Goal: Find specific page/section: Find specific page/section

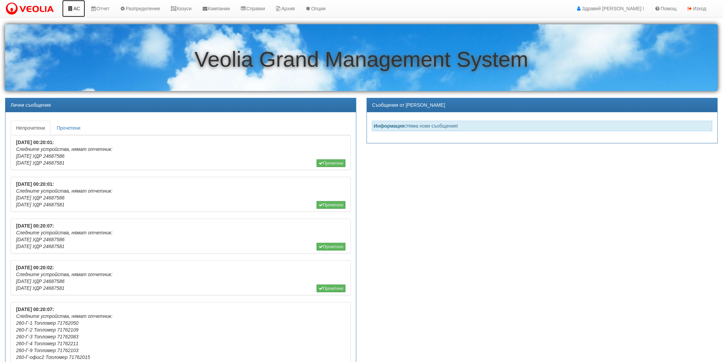
click at [69, 7] on icon at bounding box center [70, 8] width 6 height 5
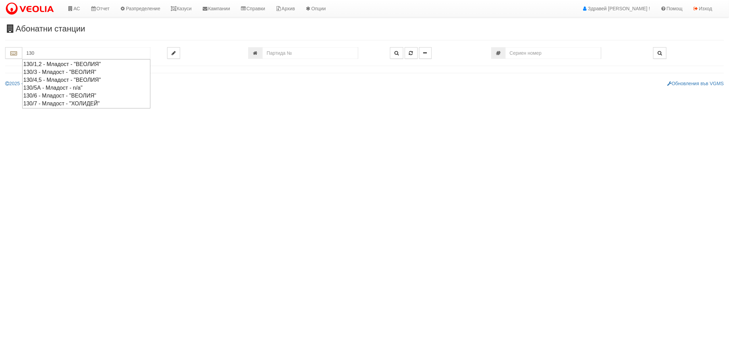
click at [72, 64] on div "130/1,2 - Младост - "ВЕОЛИЯ"" at bounding box center [86, 64] width 126 height 8
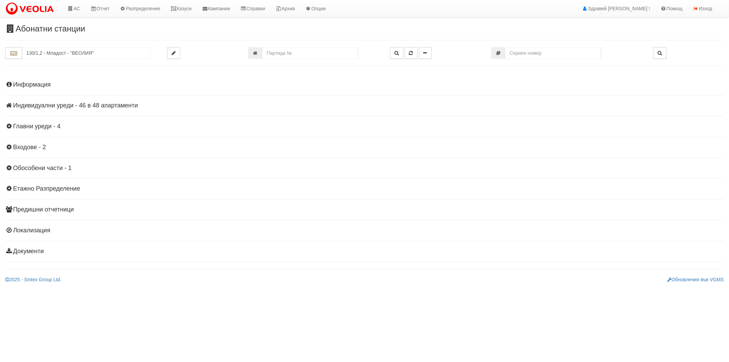
click at [36, 84] on h4 "Информация" at bounding box center [364, 84] width 719 height 7
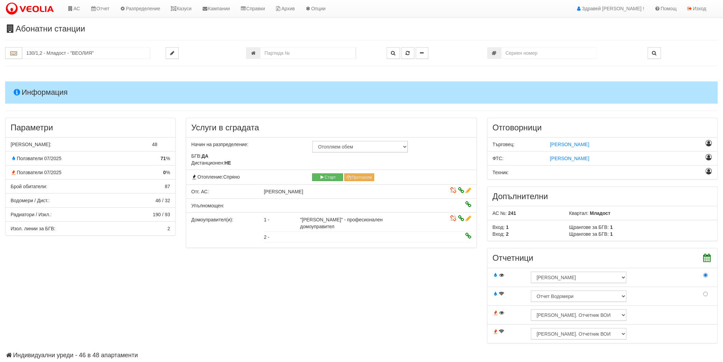
click at [36, 84] on h4 "Информация" at bounding box center [361, 92] width 713 height 22
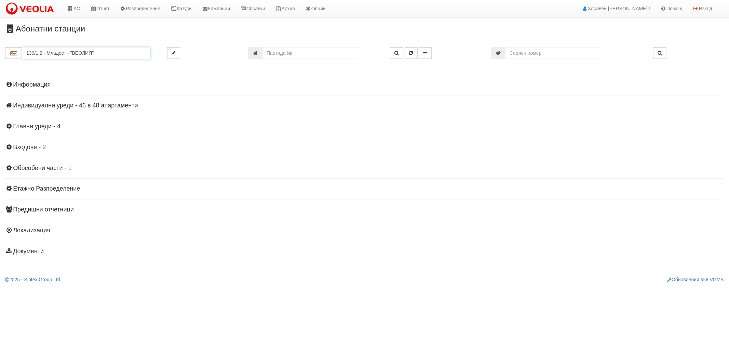
click at [97, 53] on input "130/1,2 - Младост - "ВЕОЛИЯ"" at bounding box center [86, 53] width 128 height 12
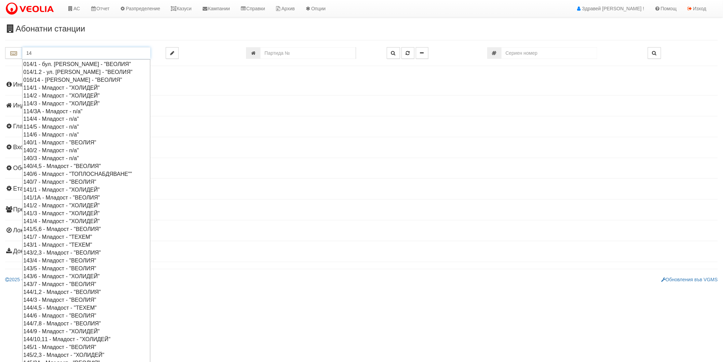
click at [86, 66] on div "014/1 - бул. Янош Хунияди - "ВЕОЛИЯ"" at bounding box center [86, 64] width 126 height 8
type input "014/1 - бул. Янош Хунияди - "ВЕОЛИЯ""
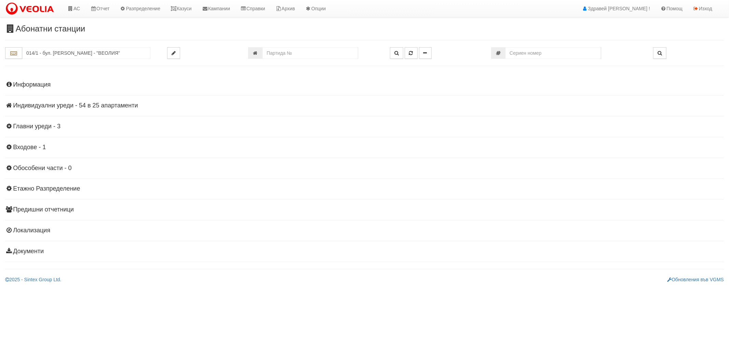
click at [43, 108] on h4 "Индивидуални уреди - 54 в 25 апартаменти" at bounding box center [364, 105] width 719 height 7
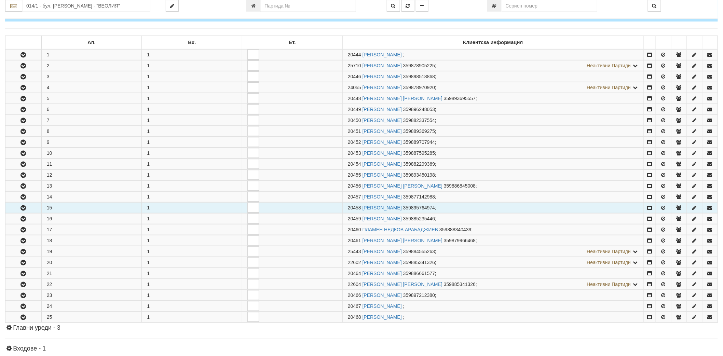
scroll to position [114, 0]
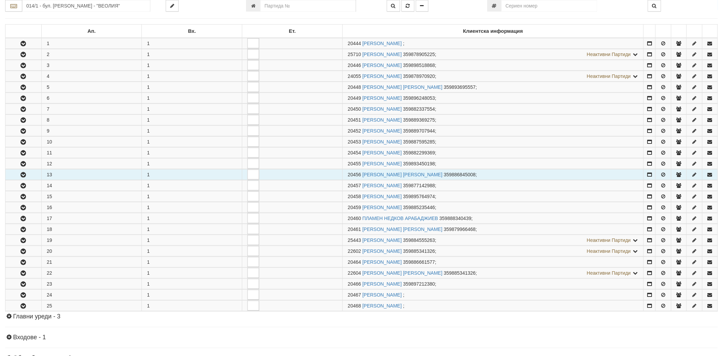
click at [24, 176] on icon "button" at bounding box center [23, 175] width 8 height 5
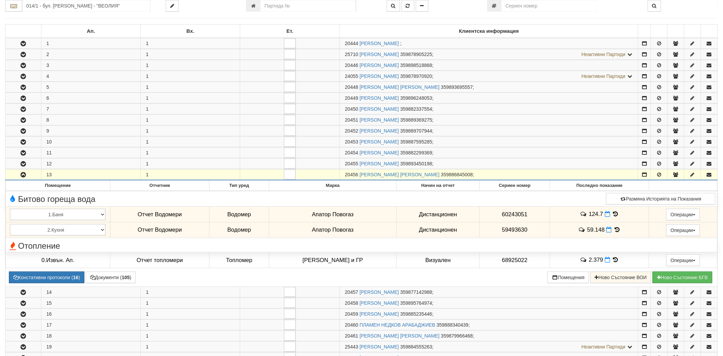
click at [24, 176] on icon "button" at bounding box center [23, 175] width 8 height 5
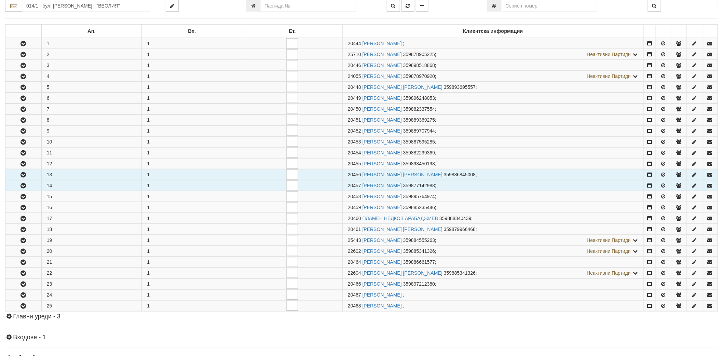
click at [23, 188] on icon "button" at bounding box center [23, 186] width 8 height 5
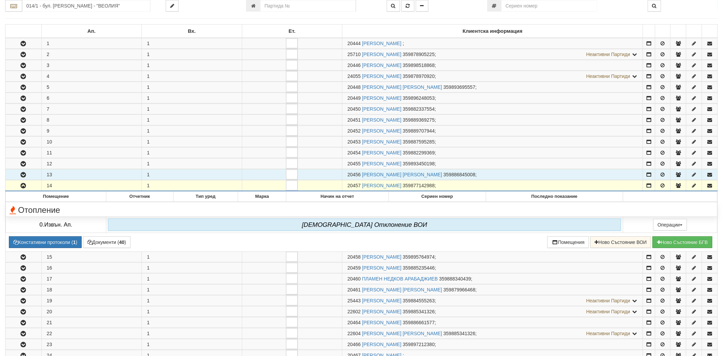
click at [23, 188] on icon "button" at bounding box center [23, 186] width 8 height 5
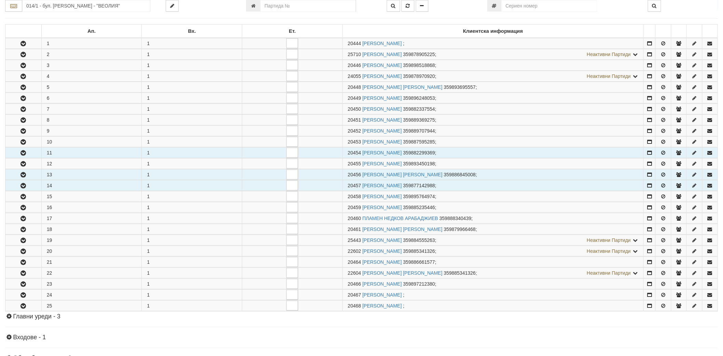
click at [22, 151] on icon "button" at bounding box center [23, 153] width 8 height 5
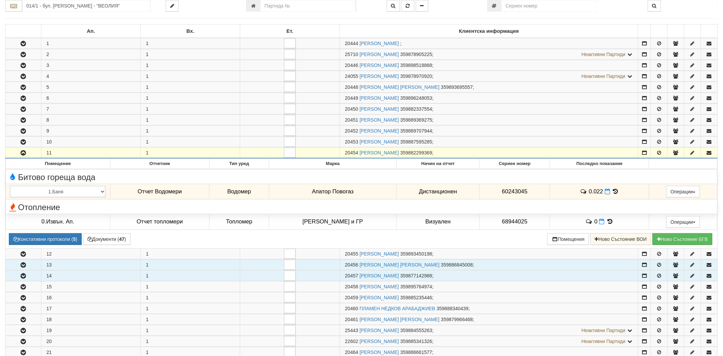
click at [22, 151] on icon "button" at bounding box center [23, 153] width 8 height 5
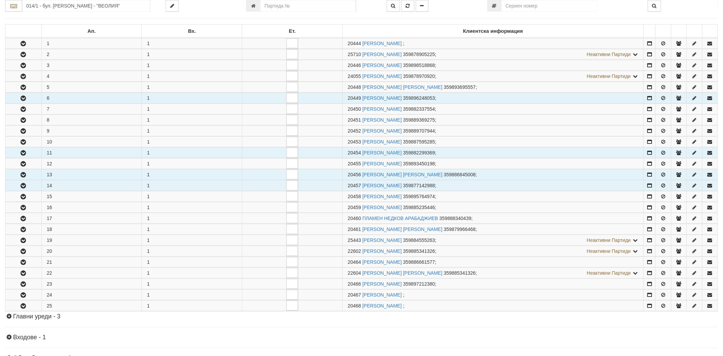
click at [20, 94] on button "button" at bounding box center [23, 98] width 36 height 10
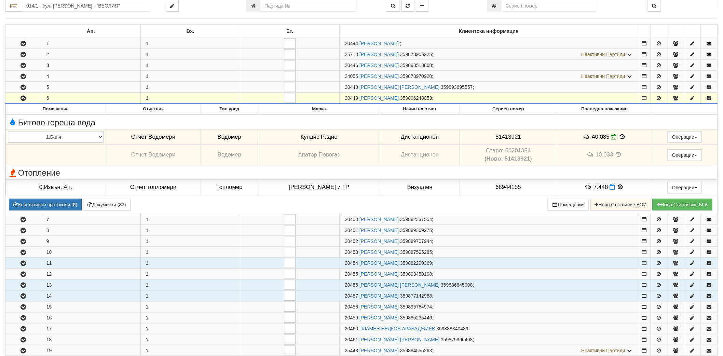
click at [20, 94] on button "button" at bounding box center [23, 98] width 36 height 10
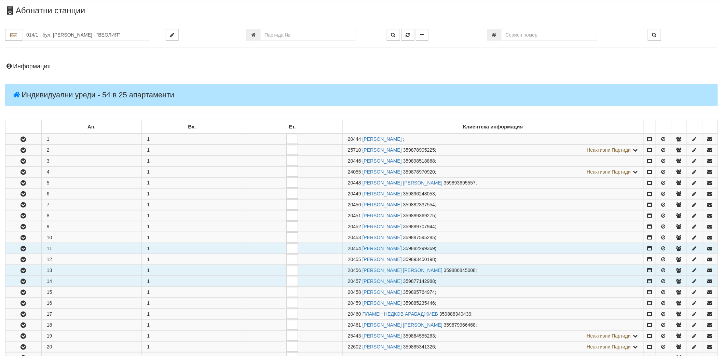
scroll to position [0, 0]
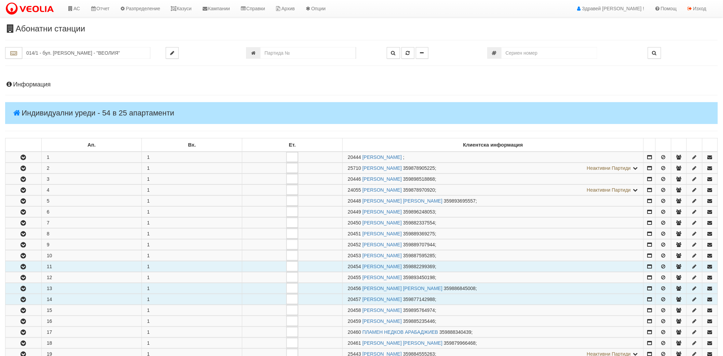
click at [81, 86] on h4 "Информация" at bounding box center [361, 84] width 713 height 7
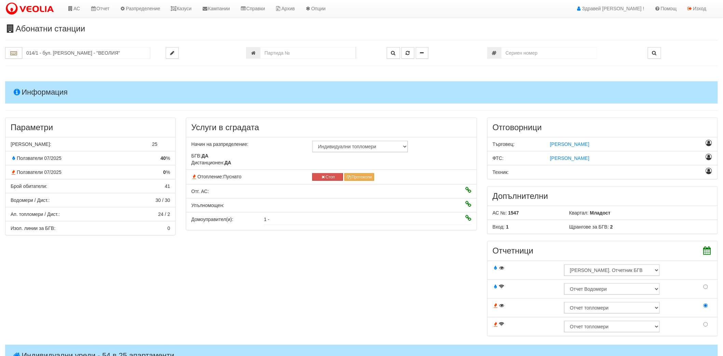
click at [81, 86] on h4 "Информация" at bounding box center [361, 92] width 713 height 22
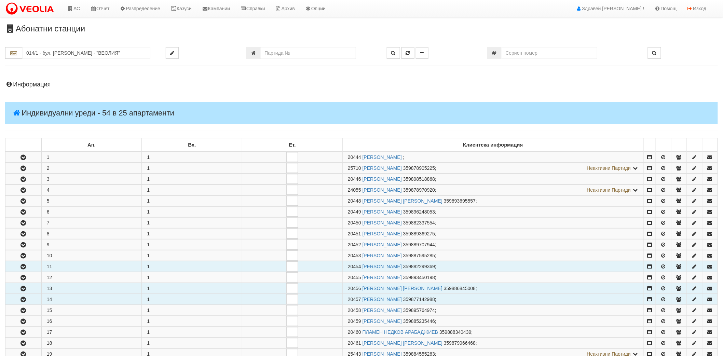
click at [78, 108] on h4 "Индивидуални уреди - 54 в 25 апартаменти" at bounding box center [361, 113] width 713 height 22
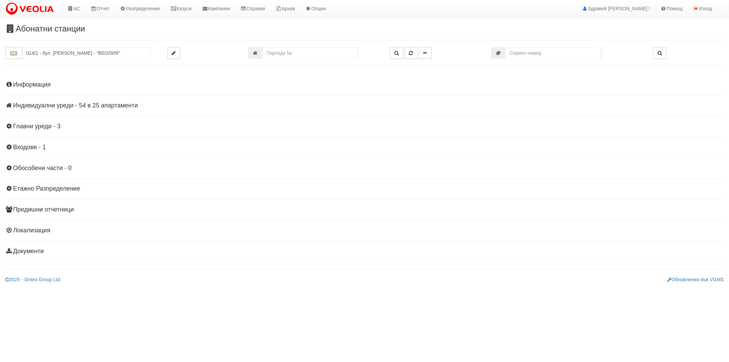
click at [78, 108] on h4 "Индивидуални уреди - 54 в 25 апартаменти" at bounding box center [364, 105] width 719 height 7
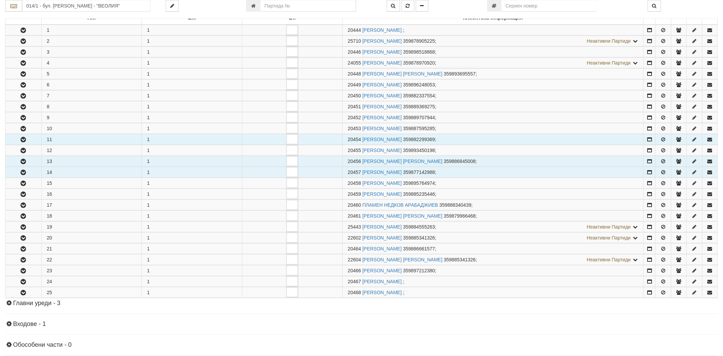
scroll to position [114, 0]
